Goal: Task Accomplishment & Management: Use online tool/utility

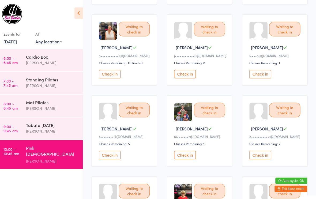
scroll to position [130, 0]
click at [183, 157] on button "Check in" at bounding box center [186, 153] width 21 height 8
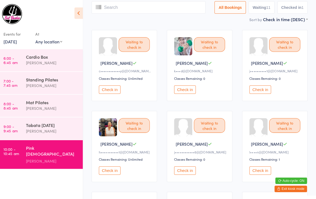
scroll to position [33, 0]
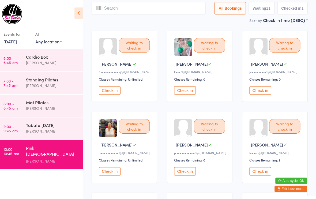
click at [105, 90] on button "Check in" at bounding box center [111, 89] width 21 height 8
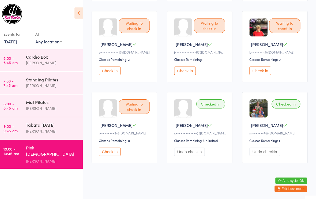
scroll to position [218, 0]
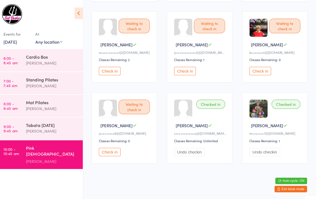
click at [109, 150] on button "Check in" at bounding box center [111, 150] width 21 height 8
click at [260, 73] on button "Check in" at bounding box center [260, 70] width 21 height 8
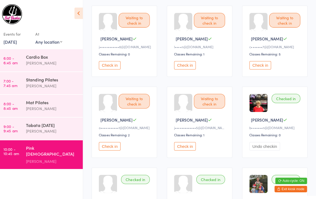
scroll to position [0, 0]
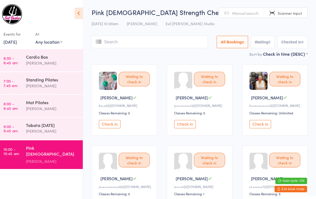
click at [255, 125] on button "Check in" at bounding box center [260, 123] width 21 height 8
click at [261, 123] on button "Check in" at bounding box center [260, 123] width 21 height 8
click at [106, 125] on button "Check in" at bounding box center [111, 123] width 21 height 8
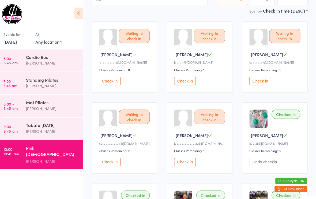
click at [109, 164] on button "Check in" at bounding box center [111, 160] width 21 height 8
click at [190, 164] on button "Undo checkin" at bounding box center [191, 160] width 30 height 8
click at [265, 84] on button "Check in" at bounding box center [260, 80] width 21 height 8
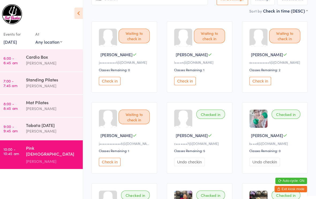
click at [185, 84] on button "Check in" at bounding box center [186, 80] width 21 height 8
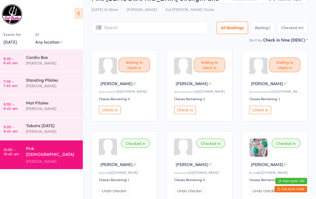
scroll to position [0, 0]
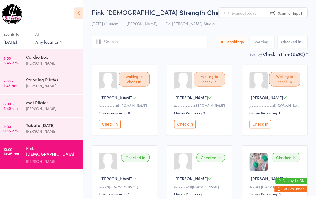
click at [111, 127] on button "Check in" at bounding box center [111, 123] width 21 height 8
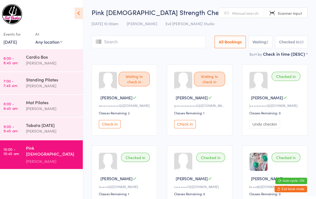
click at [184, 123] on button "Check in" at bounding box center [186, 123] width 21 height 8
